Goal: Information Seeking & Learning: Learn about a topic

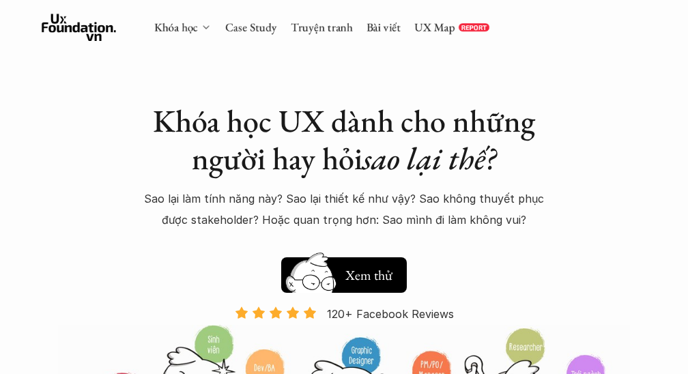
click at [205, 27] on icon at bounding box center [206, 27] width 11 height 11
click at [196, 29] on link "Khóa học" at bounding box center [176, 27] width 44 height 15
click at [173, 35] on div "Khóa học Case Study Truyện tranh Bài viết UX Map REPORT" at bounding box center [321, 27] width 335 height 27
click at [208, 29] on icon at bounding box center [206, 27] width 11 height 11
click at [205, 25] on icon at bounding box center [206, 27] width 11 height 11
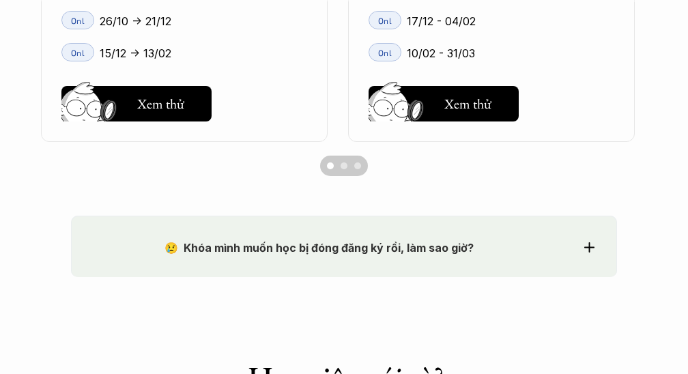
scroll to position [1410, 0]
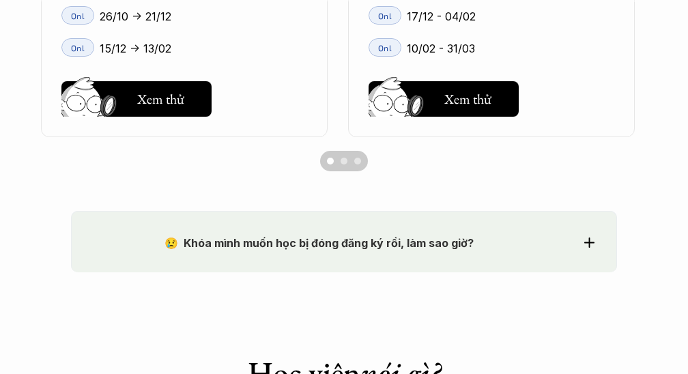
click at [347, 160] on div "Scroll to page 2" at bounding box center [343, 161] width 7 height 7
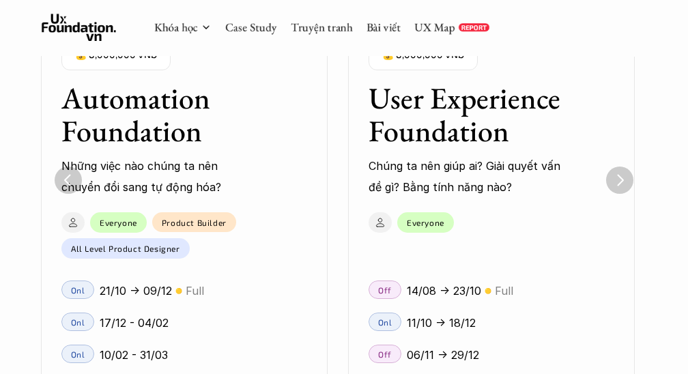
scroll to position [1096, 0]
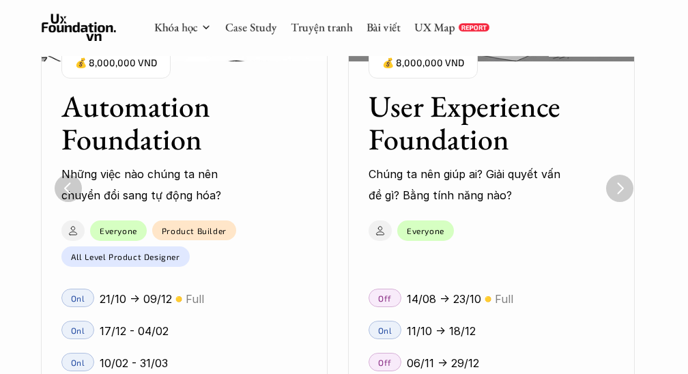
click at [622, 183] on img "Next" at bounding box center [619, 188] width 27 height 27
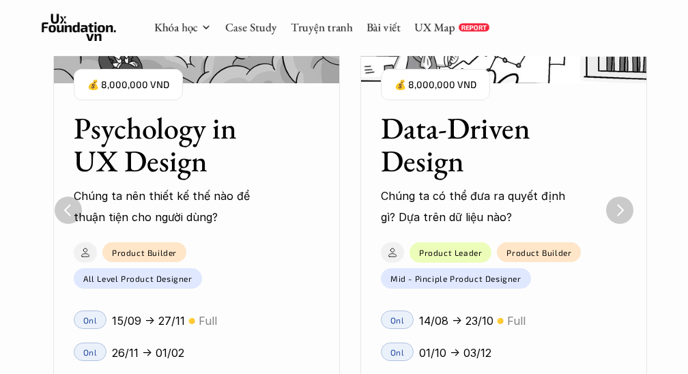
scroll to position [1069, 0]
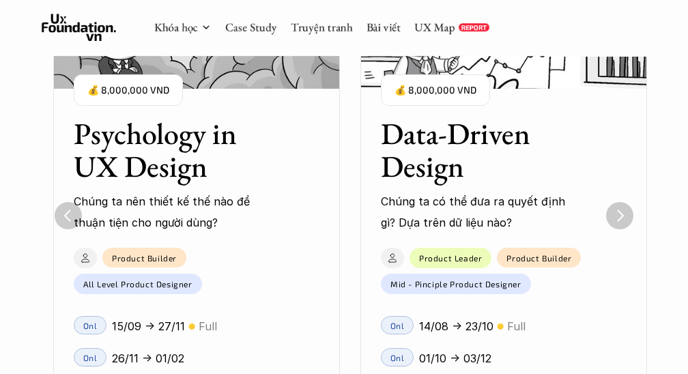
click at [409, 152] on h3 "Data-Driven Design" at bounding box center [487, 150] width 212 height 66
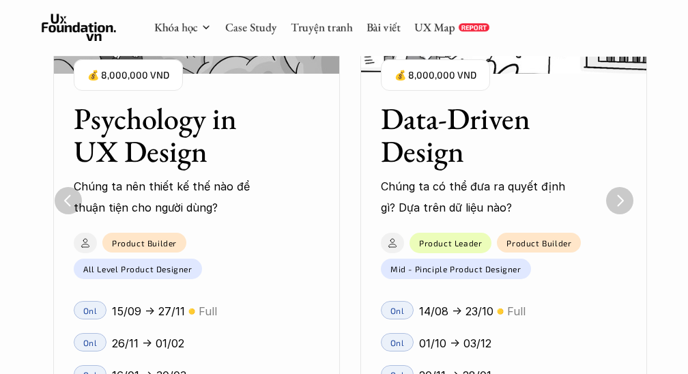
scroll to position [1084, 0]
click at [614, 205] on img "Next" at bounding box center [619, 200] width 25 height 25
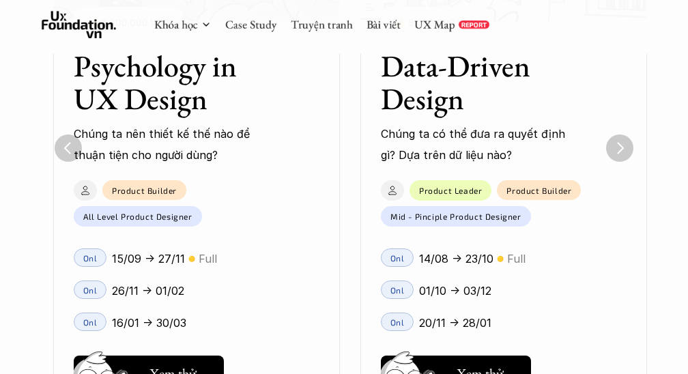
scroll to position [1144, 0]
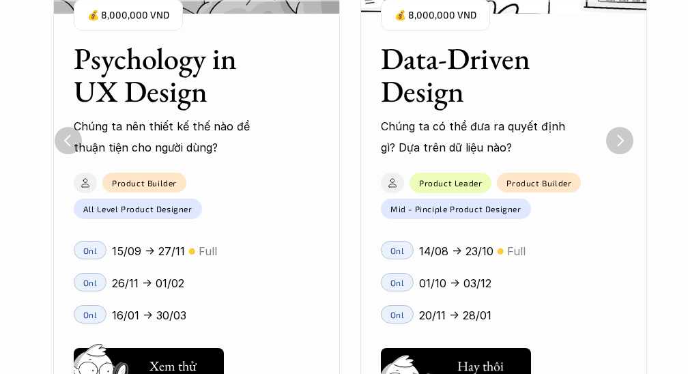
click at [472, 352] on button "Hay thôi Xem thử" at bounding box center [456, 365] width 150 height 35
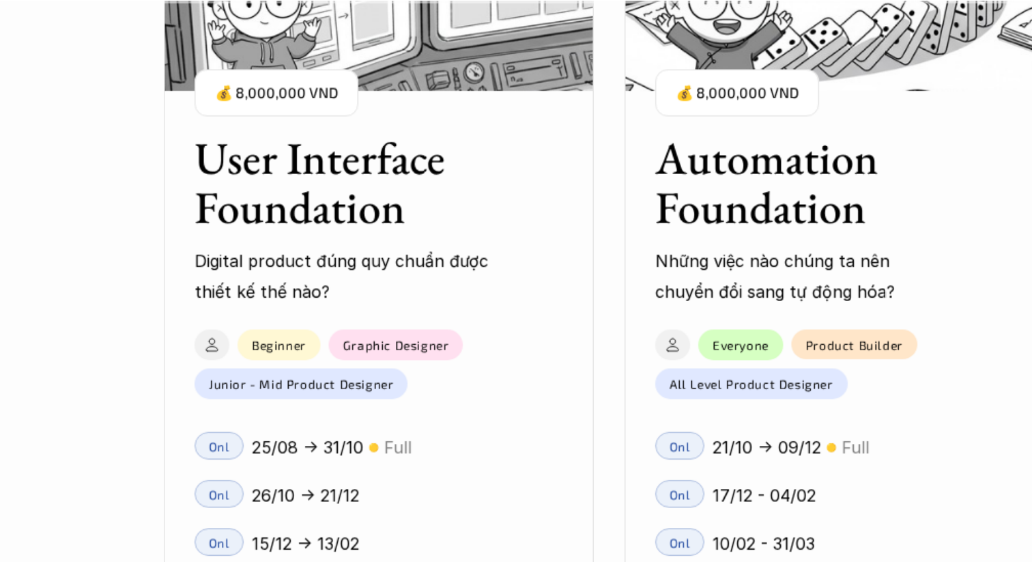
scroll to position [1232, 0]
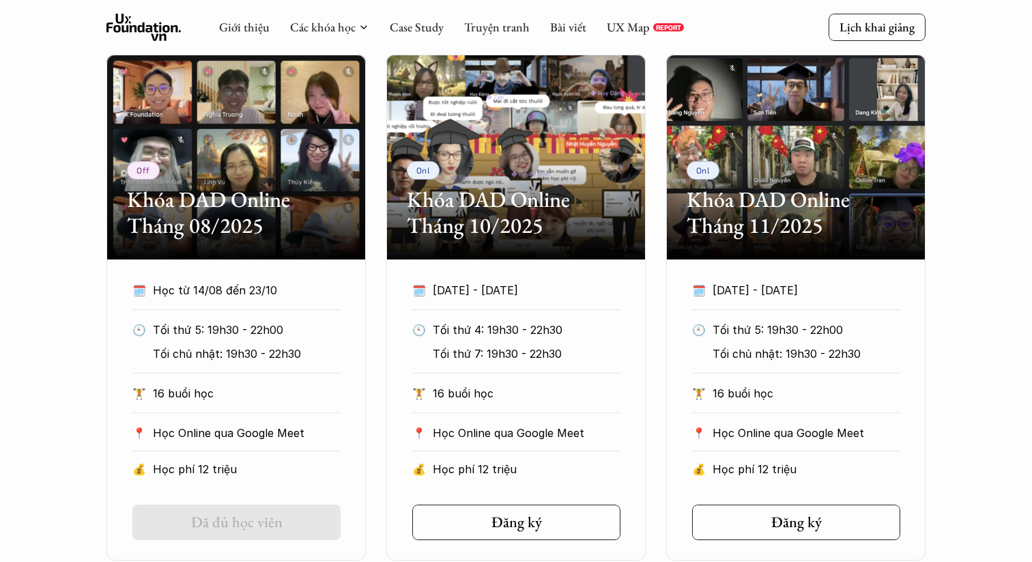
scroll to position [733, 0]
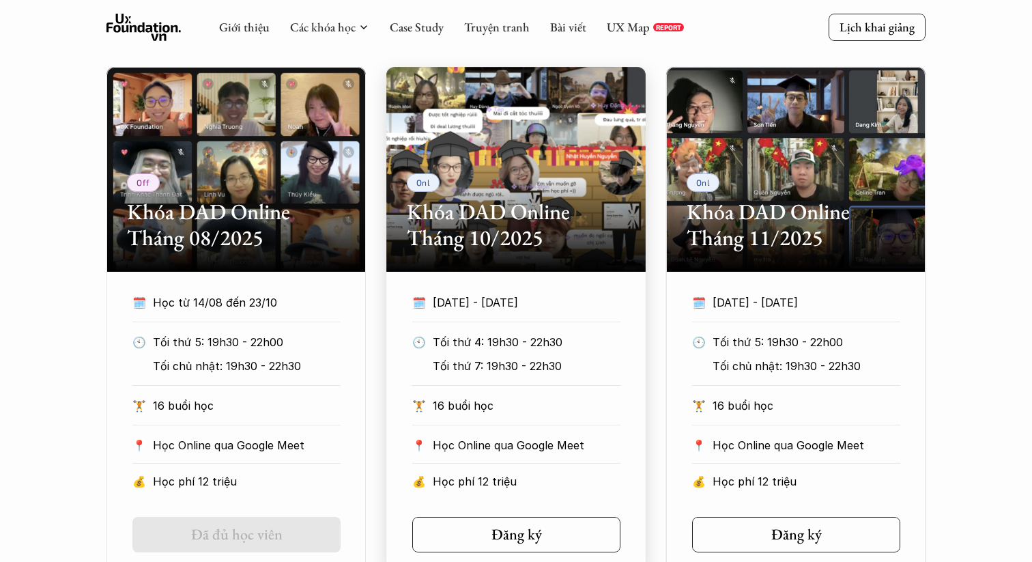
click at [528, 229] on h2 "Khóa DAD Online Tháng 10/2025" at bounding box center [516, 225] width 218 height 53
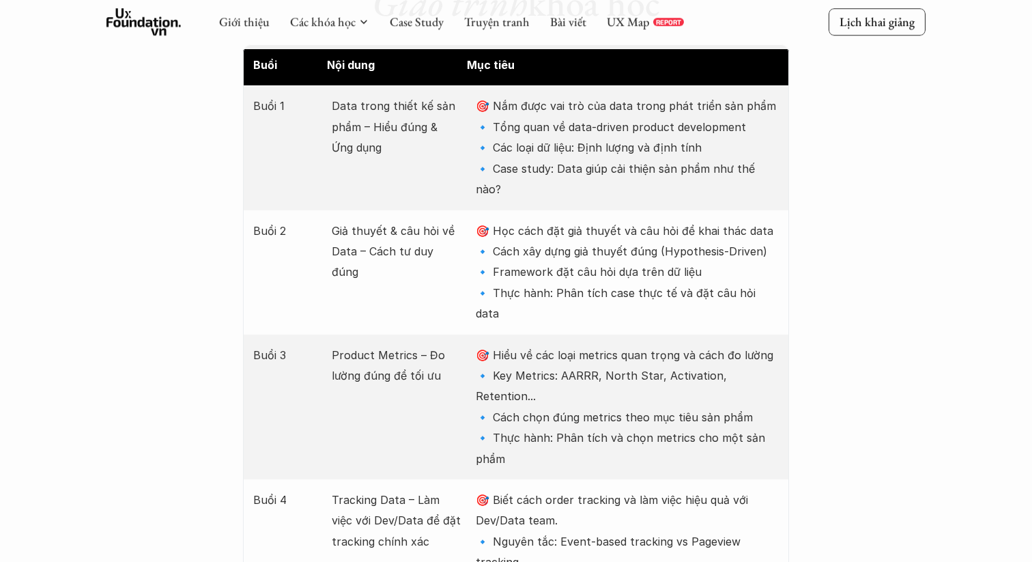
scroll to position [1774, 0]
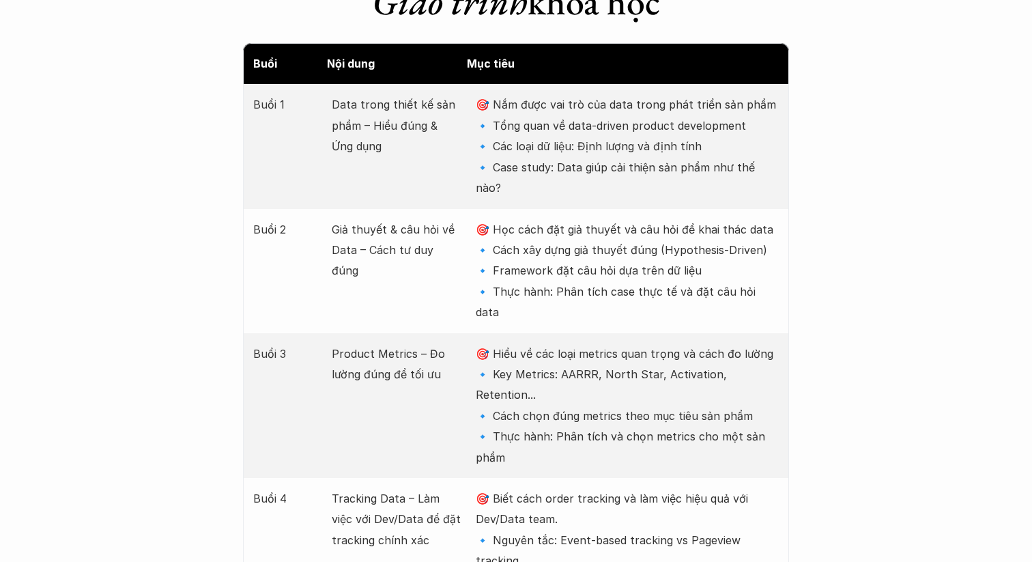
drag, startPoint x: 504, startPoint y: 83, endPoint x: 777, endPoint y: 106, distance: 274.6
click at [687, 106] on p "🎯 Nắm được vai trò của data trong phát triển sản phẩm 🔹 Tổng quan về data-drive…" at bounding box center [627, 146] width 303 height 104
click at [687, 105] on p "🎯 Nắm được vai trò của data trong phát triển sản phẩm 🔹 Tổng quan về data-drive…" at bounding box center [627, 146] width 303 height 104
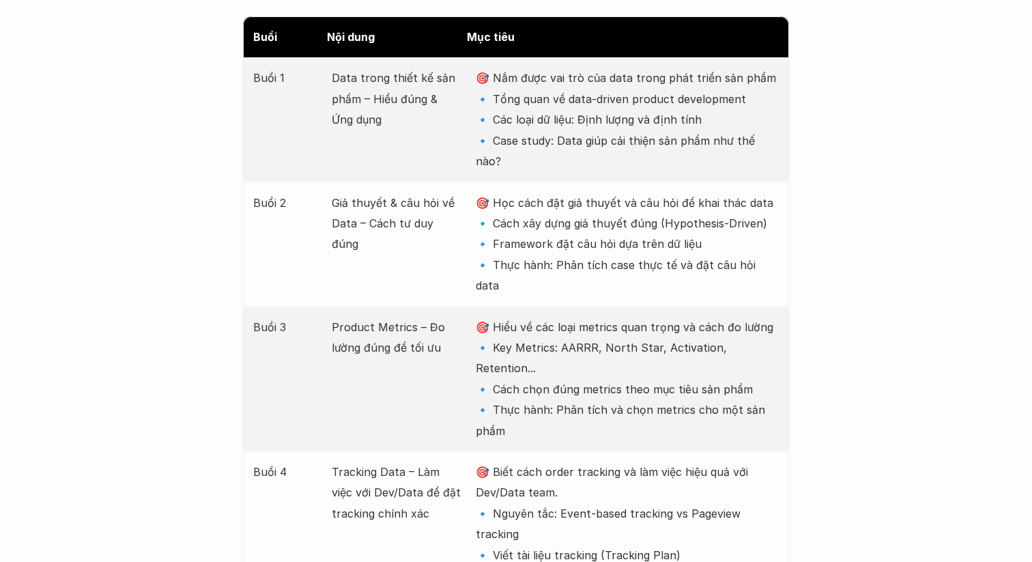
scroll to position [1808, 0]
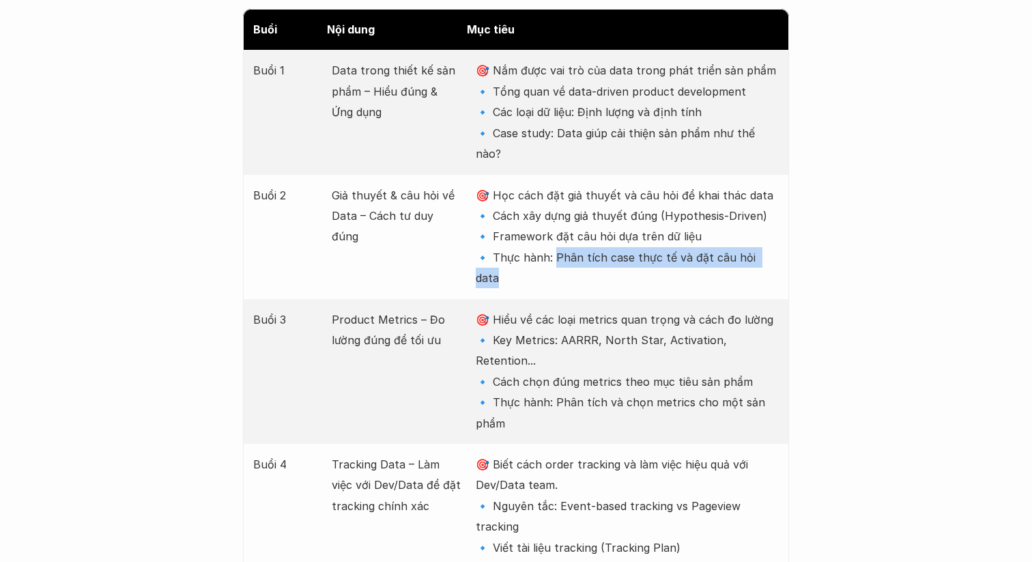
drag, startPoint x: 551, startPoint y: 214, endPoint x: 781, endPoint y: 221, distance: 230.7
click at [687, 221] on div "Buổi 2 Giả thuyết & câu hỏi về Data – Cách tư duy đúng 🎯 Học cách đặt giả thuyế…" at bounding box center [516, 237] width 546 height 124
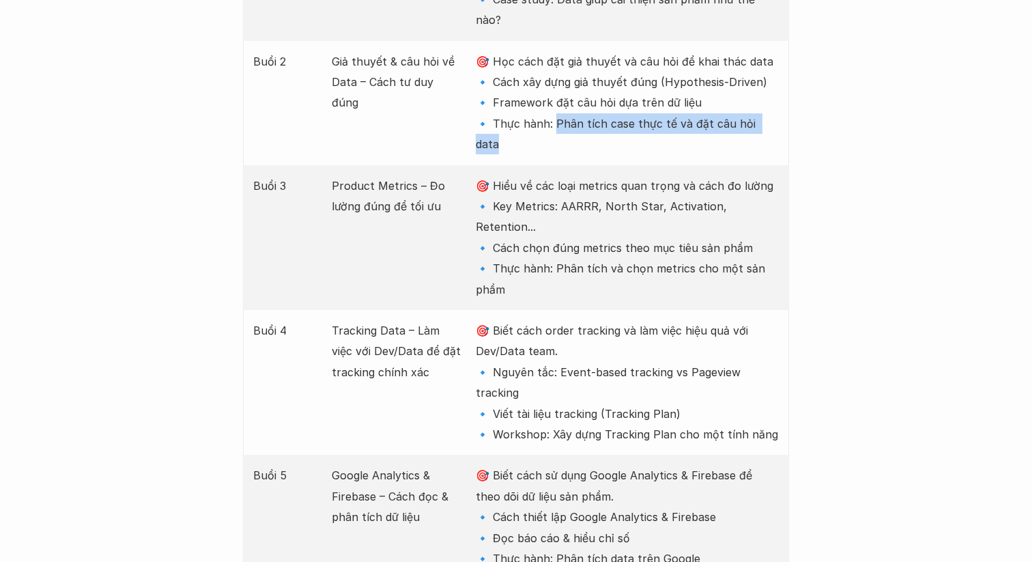
scroll to position [1946, 0]
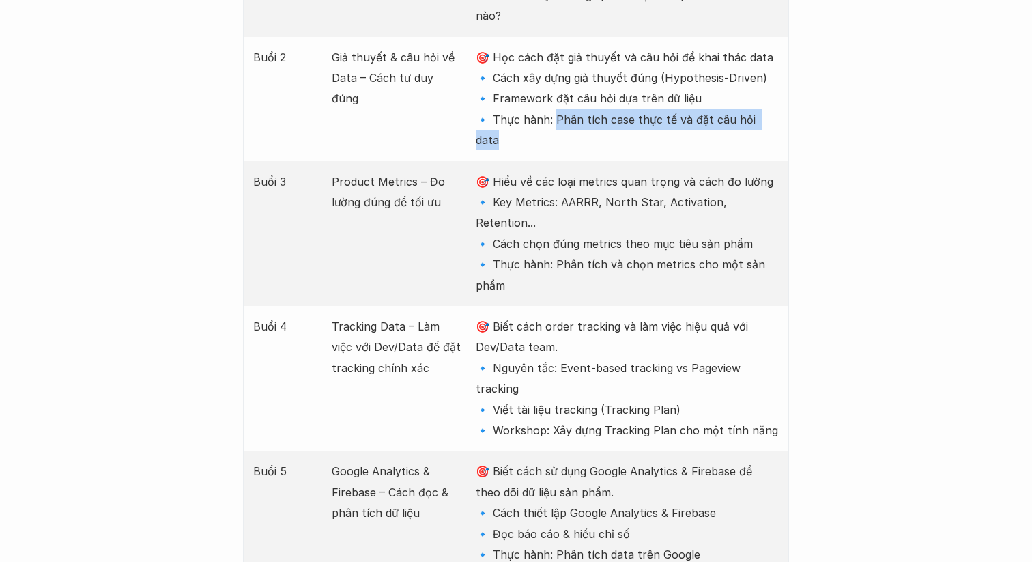
drag, startPoint x: 501, startPoint y: 156, endPoint x: 770, endPoint y: 154, distance: 269.5
click at [687, 171] on p "🎯 Hiểu về các loại metrics quan trọng và cách đo lường 🔹 Key Metrics: AARRR, No…" at bounding box center [627, 233] width 303 height 124
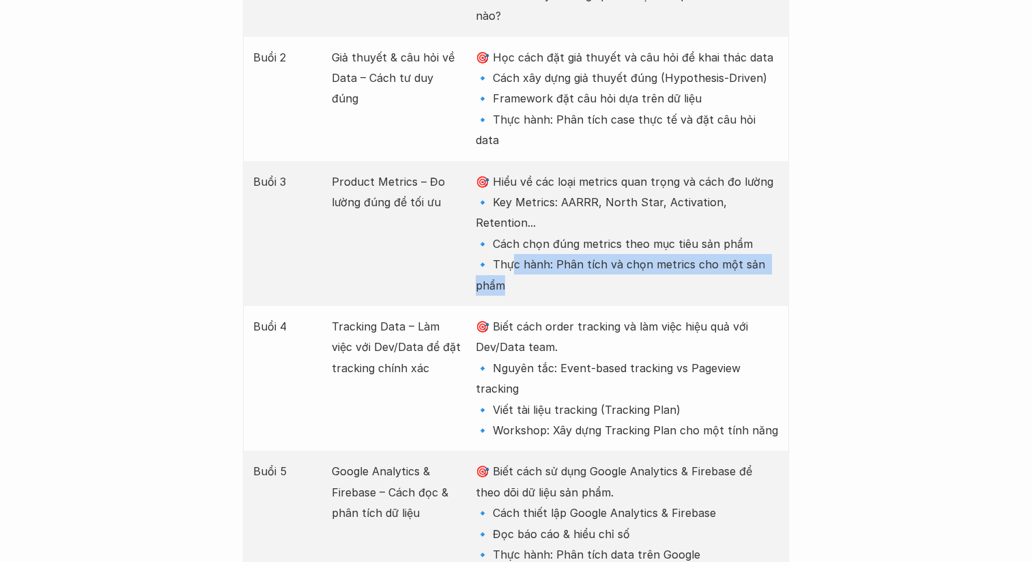
drag, startPoint x: 506, startPoint y: 183, endPoint x: 781, endPoint y: 194, distance: 275.2
click at [687, 194] on div "Buổi 3 Product Metrics – Đo lường đúng để tối ưu 🎯 Hiểu về các loại metrics qua…" at bounding box center [516, 233] width 546 height 145
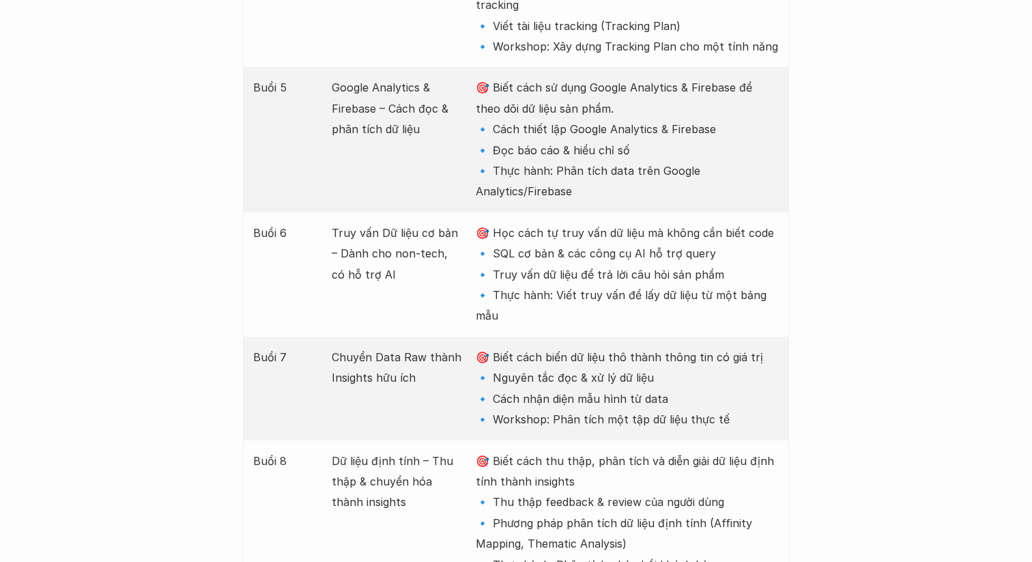
scroll to position [2332, 0]
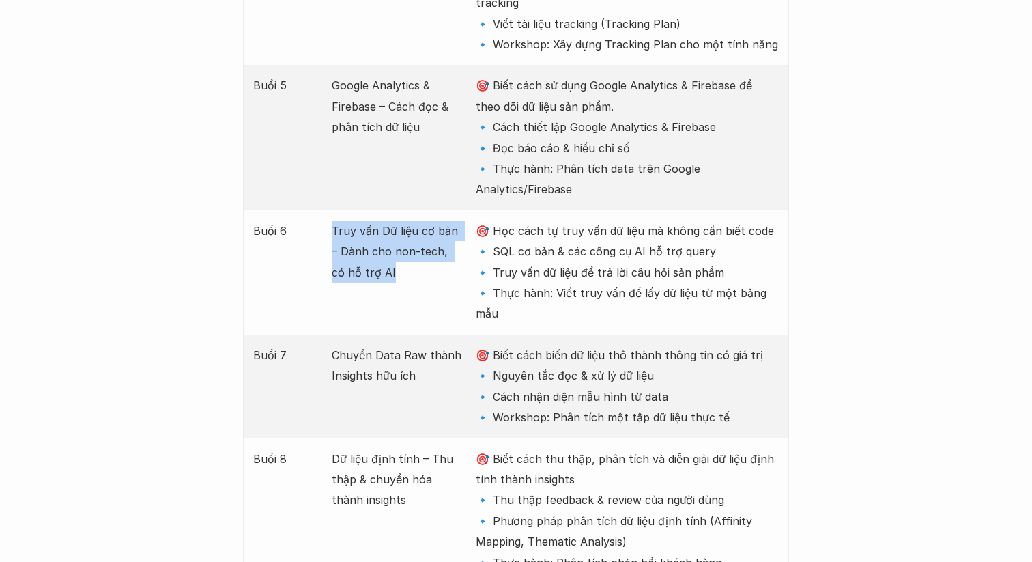
drag, startPoint x: 330, startPoint y: 124, endPoint x: 412, endPoint y: 177, distance: 98.6
click at [413, 210] on div "Buổi 6 Truy vấn Dữ liệu cơ bản – Dành cho non-tech, có hỗ trợ AI 🎯 Học cách tự …" at bounding box center [516, 272] width 546 height 124
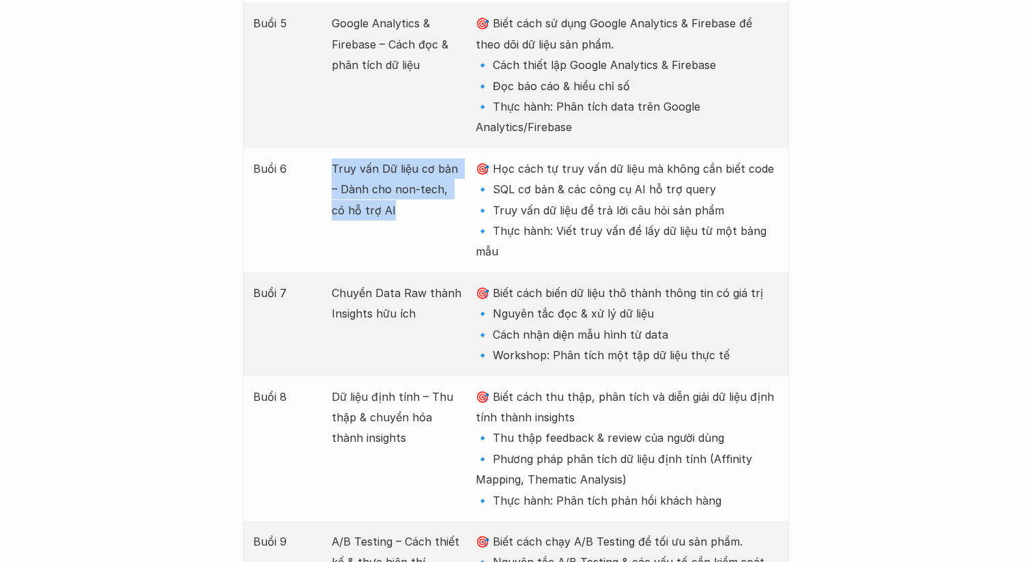
scroll to position [2400, 0]
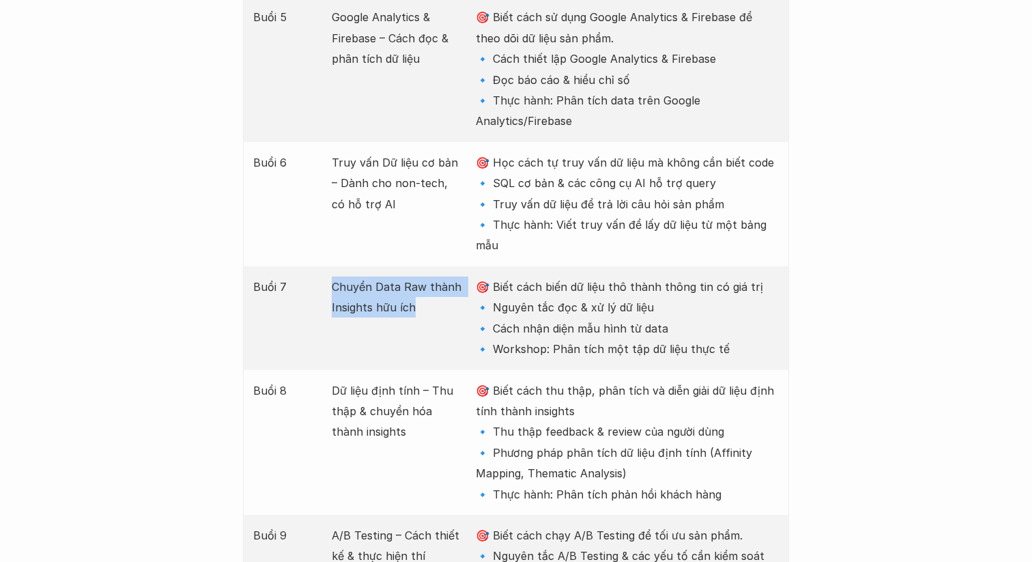
drag, startPoint x: 332, startPoint y: 156, endPoint x: 418, endPoint y: 188, distance: 91.1
click at [418, 276] on p "Chuyển Data Raw thành Insights hữu ích" at bounding box center [397, 297] width 130 height 42
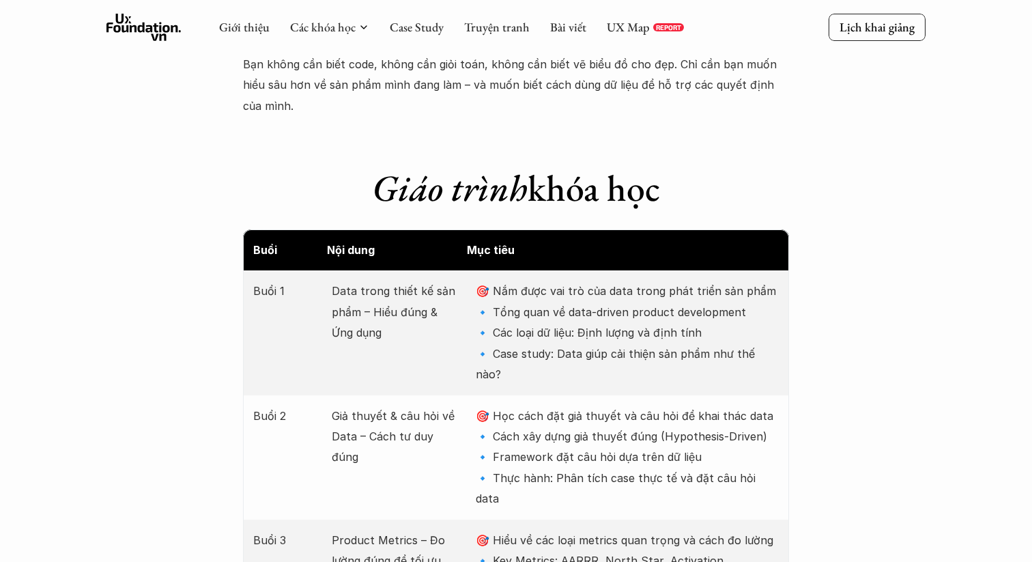
scroll to position [1588, 0]
click at [247, 229] on div "Buổi Nội dung Mục tiêu" at bounding box center [516, 249] width 546 height 41
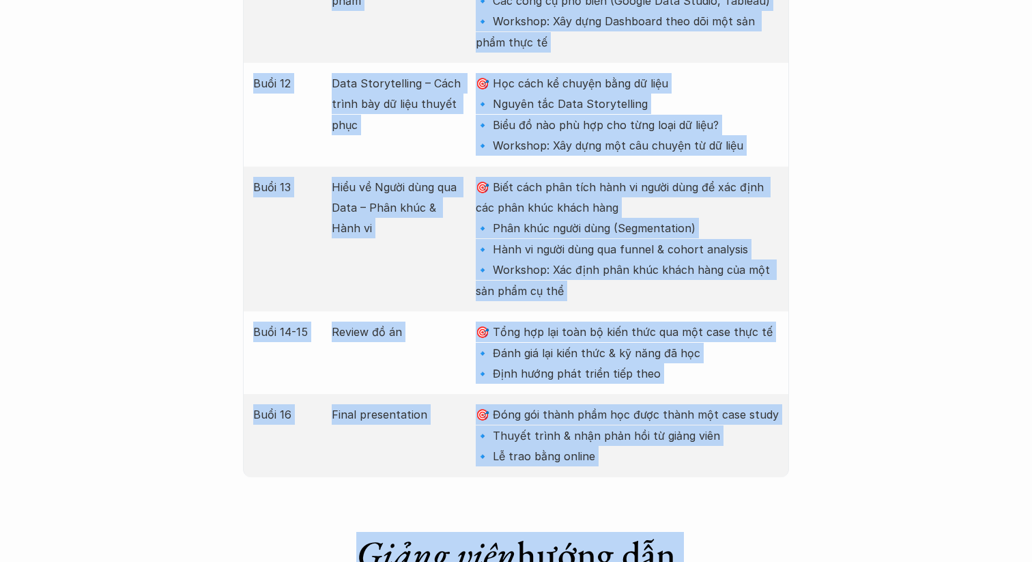
scroll to position [3291, 0]
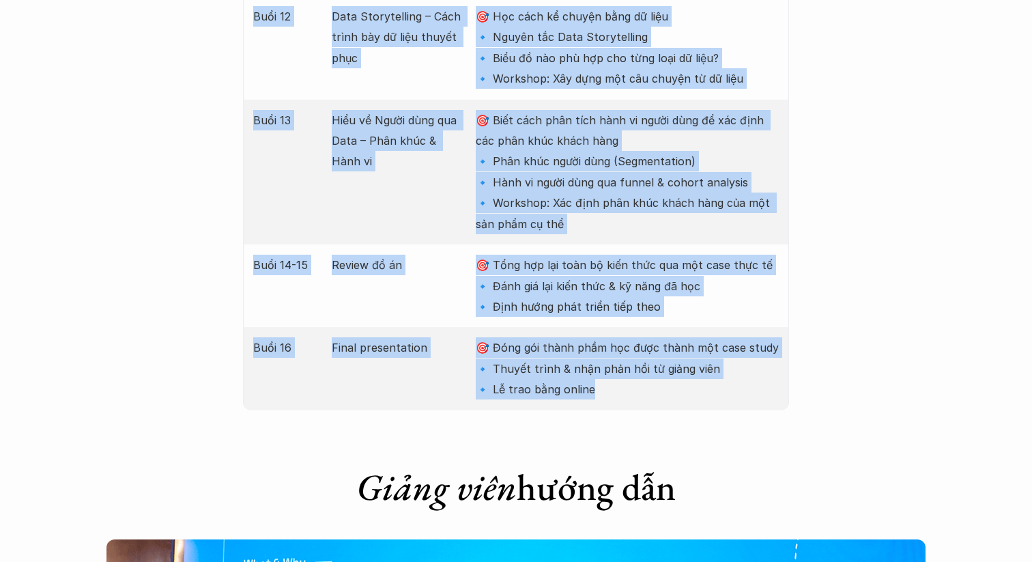
drag, startPoint x: 241, startPoint y: 209, endPoint x: 609, endPoint y: 257, distance: 370.9
copy div "Buổi Nội dung Mục tiêu Buổi 1 Data trong thiết kế sản phẩm – Hiểu đúng & Ứng dụ…"
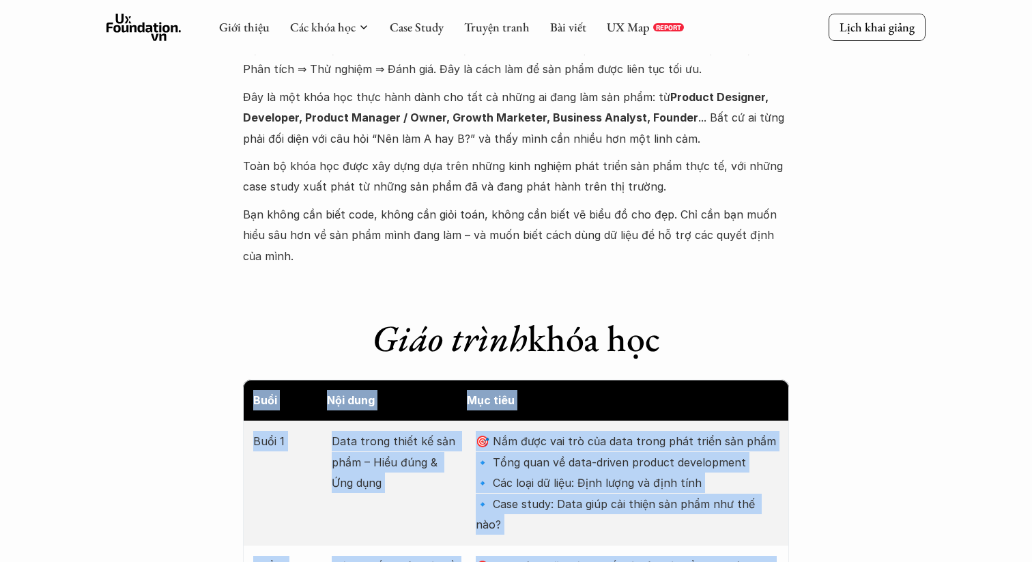
scroll to position [1386, 0]
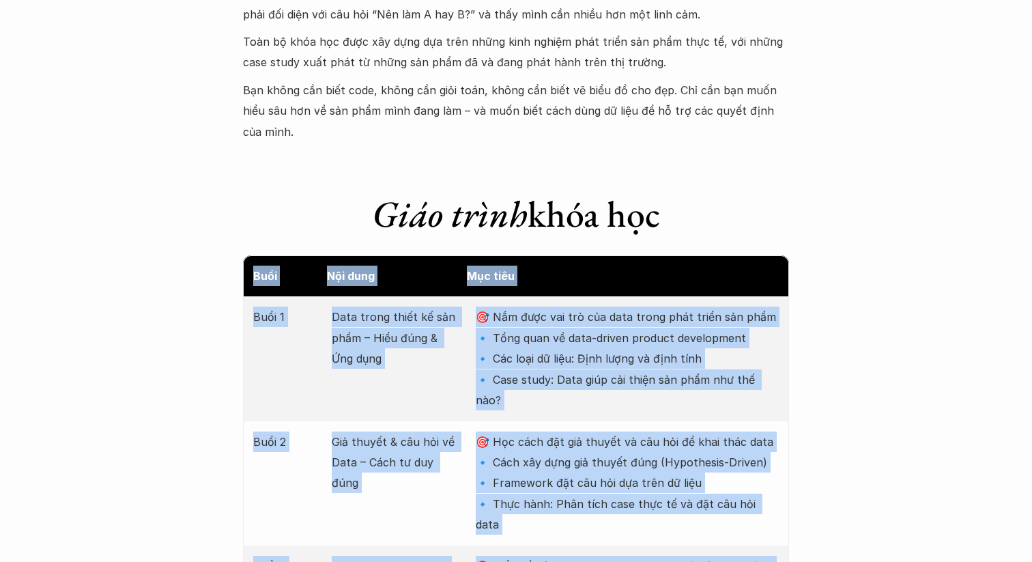
click at [622, 329] on p "🎯 Nắm được vai trò của data trong phát triển sản phẩm 🔹 Tổng quan về data-drive…" at bounding box center [627, 358] width 303 height 104
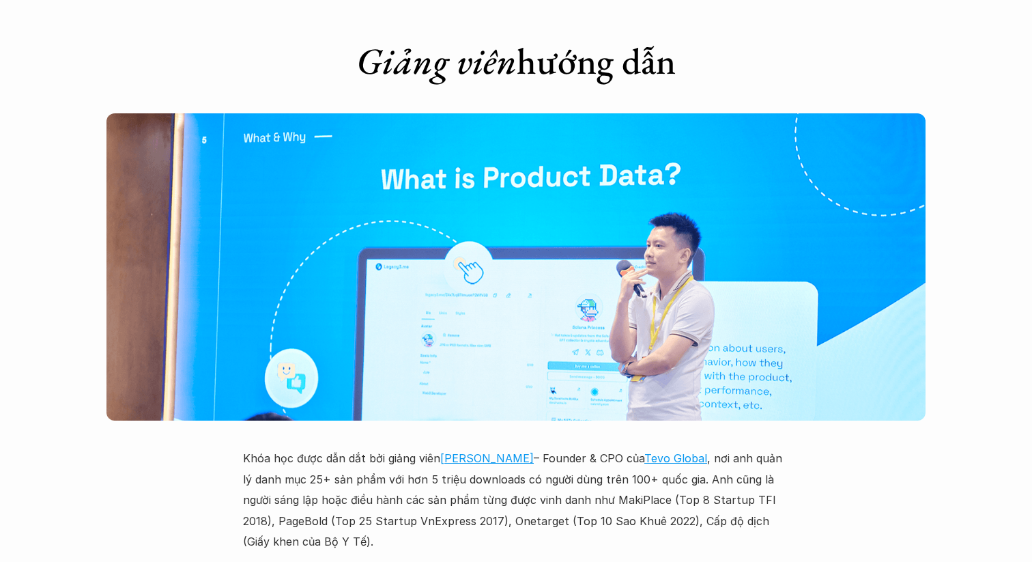
scroll to position [3723, 0]
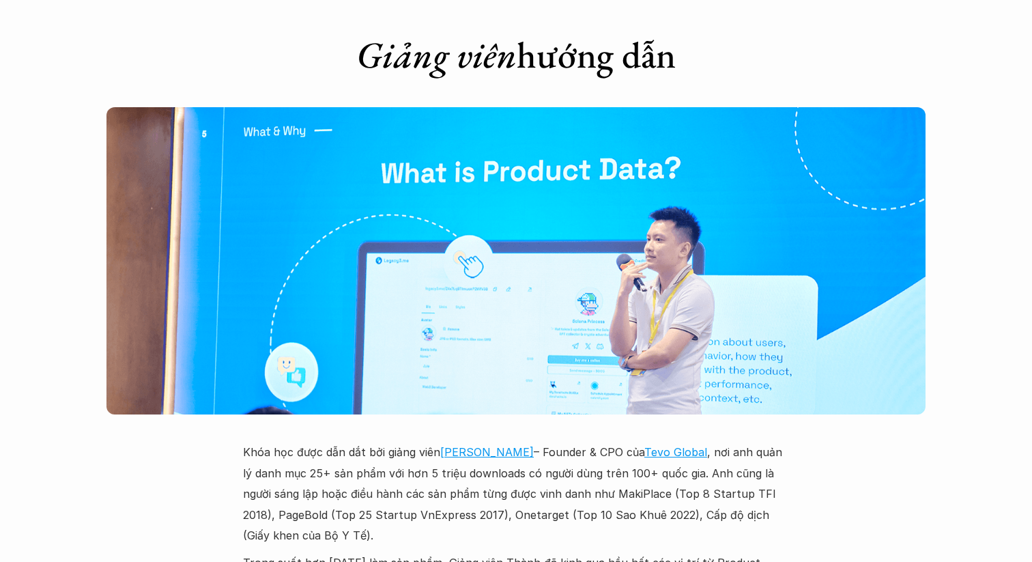
click at [469, 373] on p "Khóa học được dẫn dắt bởi giảng viên Lưu Tiến Thành – Founder & CPO của Tevo Gl…" at bounding box center [516, 493] width 546 height 104
click at [473, 373] on link "Lưu Tiến Thành" at bounding box center [486, 452] width 93 height 14
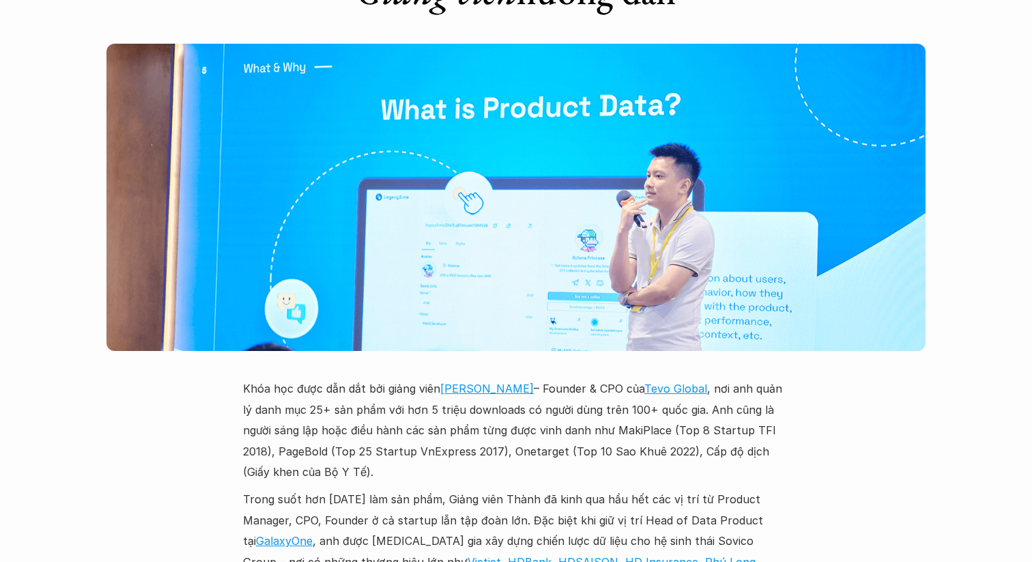
scroll to position [3790, 0]
